Goal: Task Accomplishment & Management: Complete application form

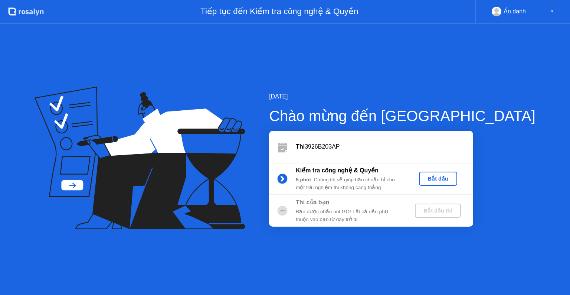
click at [454, 180] on div "Bắt đầu" at bounding box center [438, 179] width 32 height 6
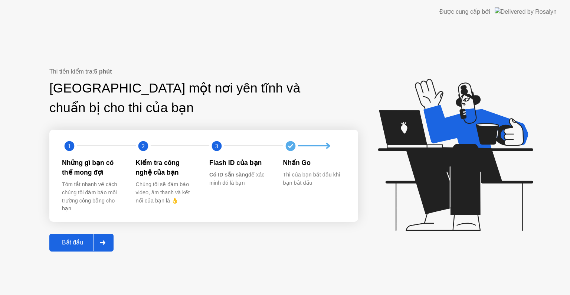
click at [58, 243] on div "Bắt đầu" at bounding box center [73, 242] width 42 height 7
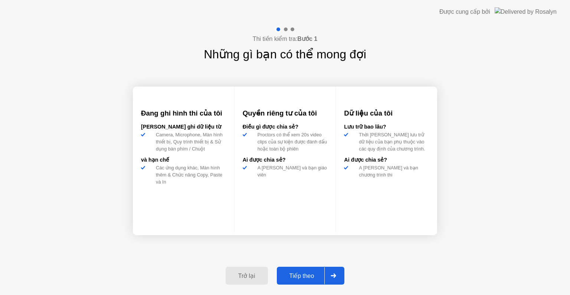
click at [290, 278] on div "Tiếp theo" at bounding box center [302, 275] width 46 height 7
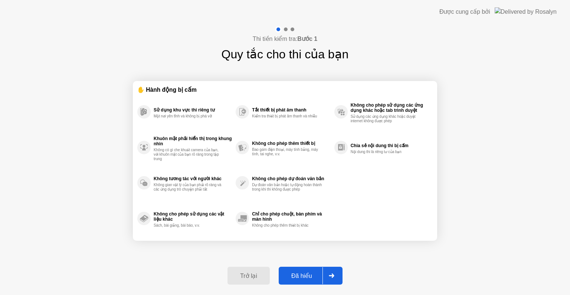
click at [292, 275] on div "Đã hiểu" at bounding box center [302, 275] width 42 height 7
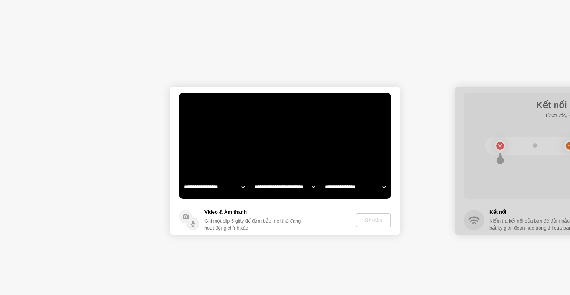
select select "**********"
select select "*******"
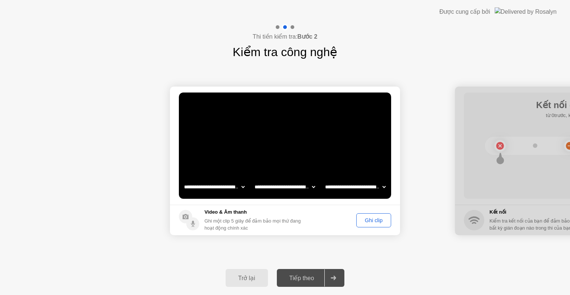
click at [376, 222] on div "Ghi clip" at bounding box center [374, 220] width 30 height 6
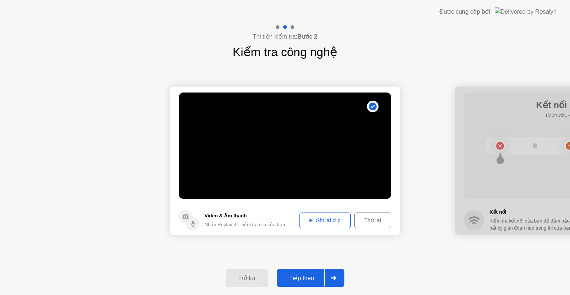
click at [318, 171] on video at bounding box center [285, 145] width 212 height 106
click at [373, 223] on div "Thử lại" at bounding box center [373, 220] width 32 height 6
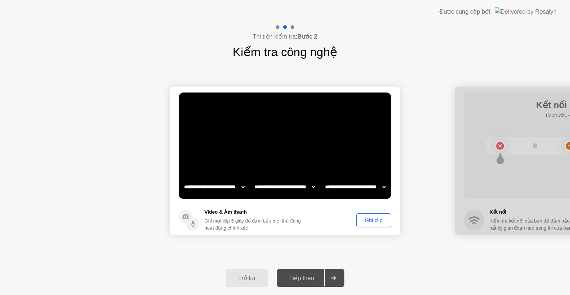
click at [373, 223] on div "Ghi clip" at bounding box center [374, 220] width 30 height 6
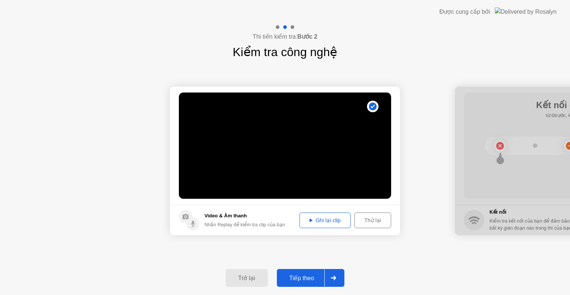
click at [311, 279] on div "Tiếp theo" at bounding box center [302, 277] width 46 height 7
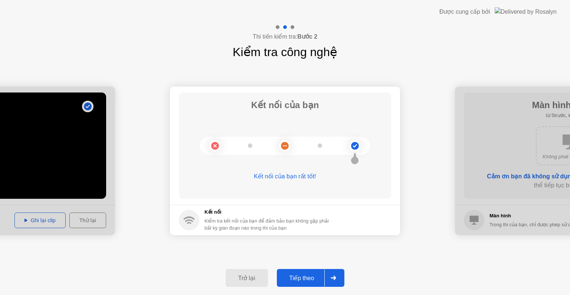
click at [311, 279] on div "Tiếp theo" at bounding box center [302, 277] width 46 height 7
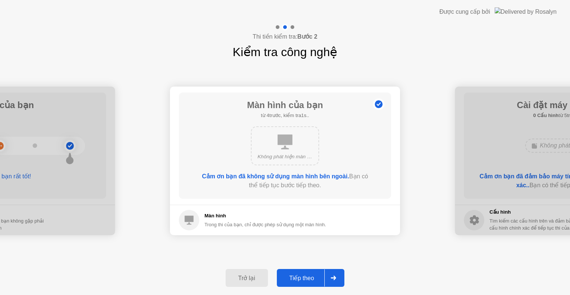
click at [311, 279] on div "Tiếp theo" at bounding box center [302, 277] width 46 height 7
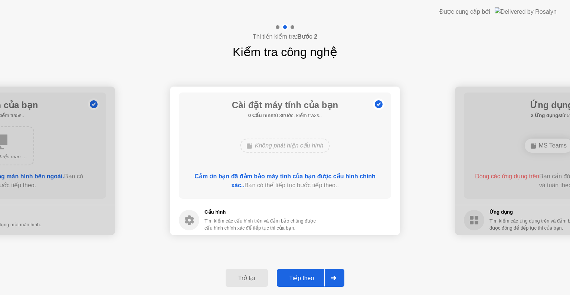
click at [311, 279] on div "Tiếp theo" at bounding box center [302, 277] width 46 height 7
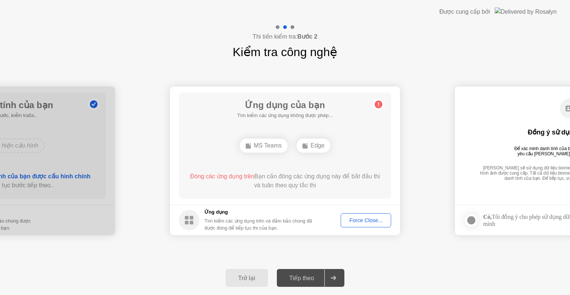
click at [353, 221] on div "Force Close..." at bounding box center [365, 220] width 45 height 6
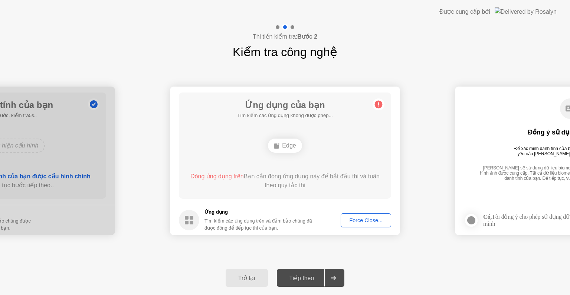
click at [353, 217] on div "Force Close..." at bounding box center [365, 220] width 45 height 6
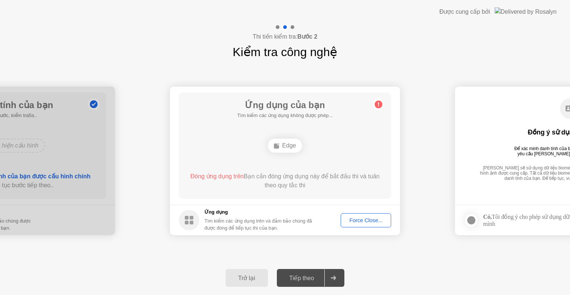
click at [294, 148] on div "Edge" at bounding box center [285, 145] width 34 height 14
click at [295, 150] on div "Edge" at bounding box center [285, 145] width 34 height 14
click at [296, 141] on div "Edge" at bounding box center [285, 145] width 34 height 14
click at [295, 146] on div "Edge" at bounding box center [285, 145] width 34 height 14
click at [295, 147] on div "Edge" at bounding box center [285, 145] width 34 height 14
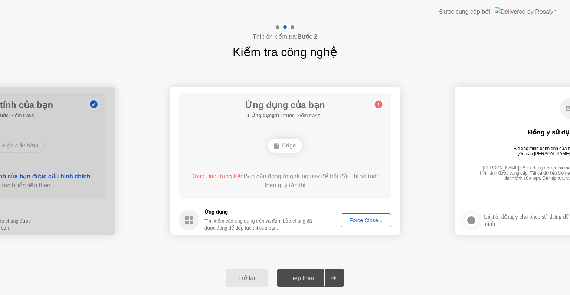
click at [295, 147] on div "Edge" at bounding box center [285, 145] width 34 height 14
click at [363, 217] on div "Force Close..." at bounding box center [365, 220] width 45 height 6
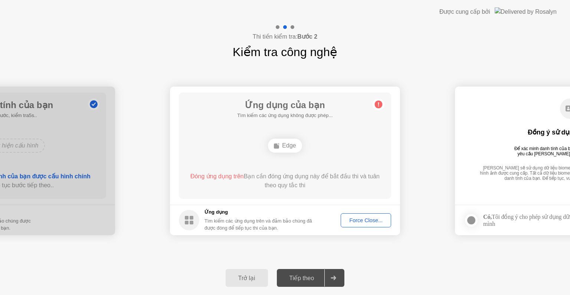
click at [349, 222] on div "Force Close..." at bounding box center [365, 220] width 45 height 6
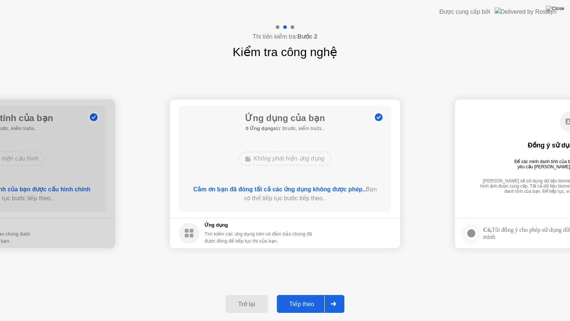
click at [309, 294] on div "Tiếp theo" at bounding box center [302, 303] width 46 height 7
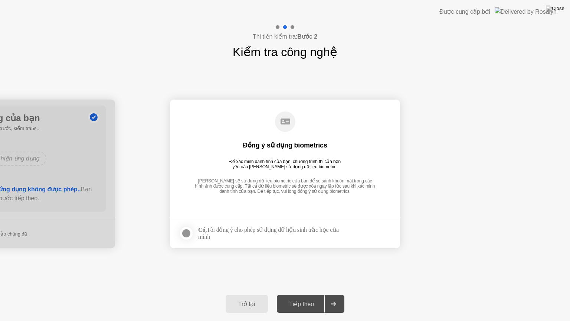
click at [184, 232] on div at bounding box center [186, 233] width 9 height 9
click at [295, 294] on div "Tiếp theo" at bounding box center [302, 303] width 46 height 7
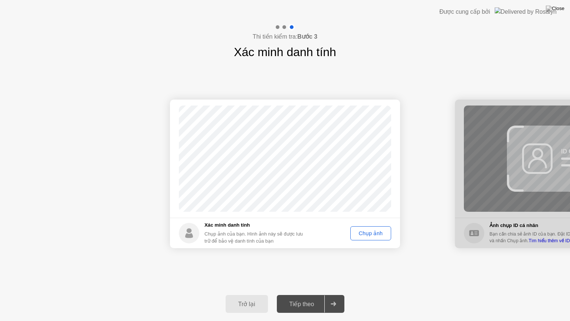
click at [361, 233] on div "Chụp ảnh" at bounding box center [371, 233] width 36 height 6
click at [312, 294] on div "Tiếp theo" at bounding box center [302, 303] width 46 height 7
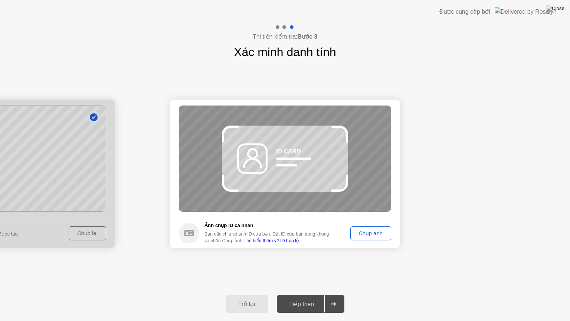
click at [368, 236] on div "Chụp ảnh" at bounding box center [371, 233] width 36 height 6
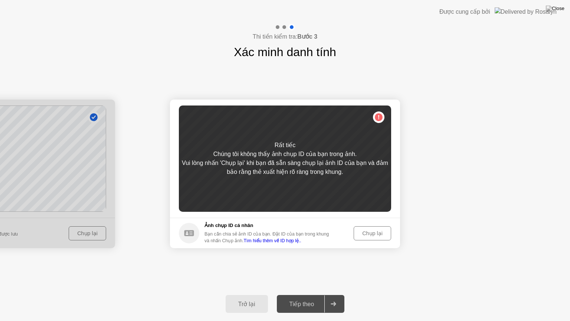
click at [368, 236] on div "Chụp lại" at bounding box center [372, 233] width 32 height 6
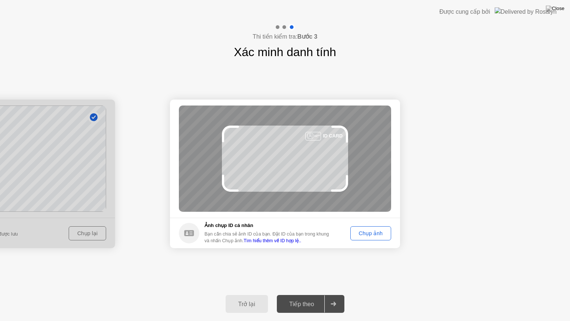
click at [368, 236] on div "Chụp ảnh" at bounding box center [371, 233] width 36 height 6
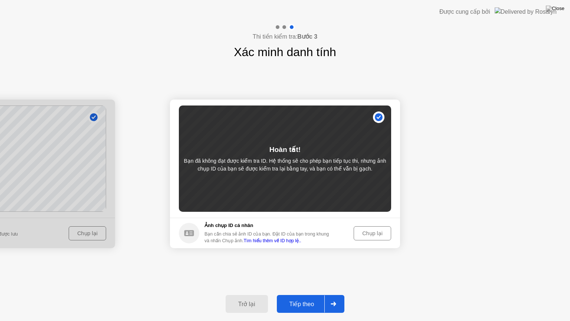
click at [296, 294] on div "Tiếp theo" at bounding box center [302, 303] width 46 height 7
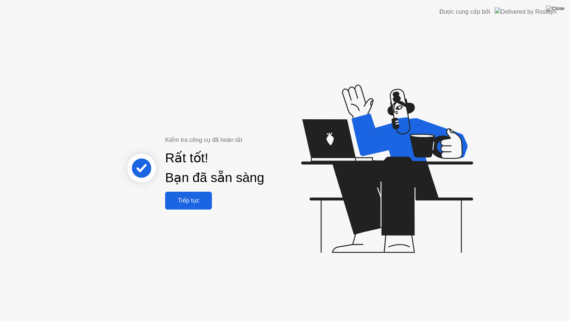
click at [203, 209] on button "Tiếp tục" at bounding box center [188, 200] width 47 height 18
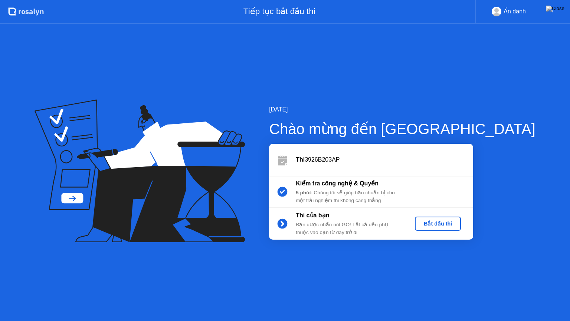
click at [458, 224] on div "Bắt đầu thi" at bounding box center [438, 223] width 40 height 6
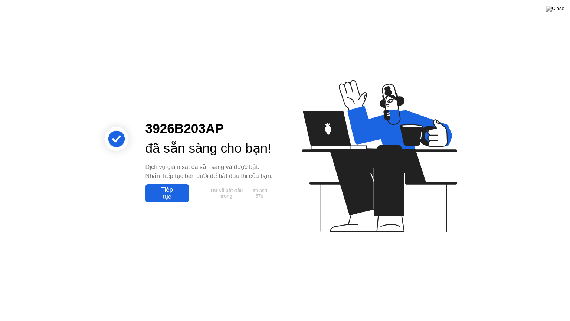
click at [177, 200] on div "Tiếp tục" at bounding box center [167, 193] width 39 height 14
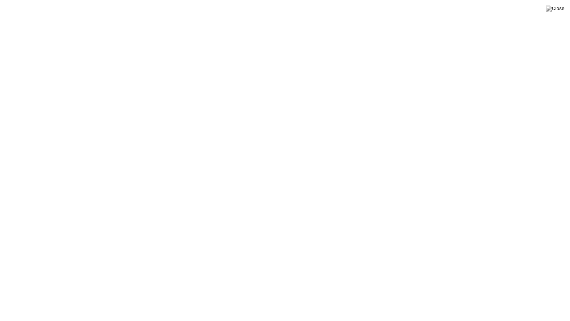
click div
click at [350, 294] on button "Quy tắc thi" at bounding box center [353, 308] width 36 height 7
